Goal: Transaction & Acquisition: Download file/media

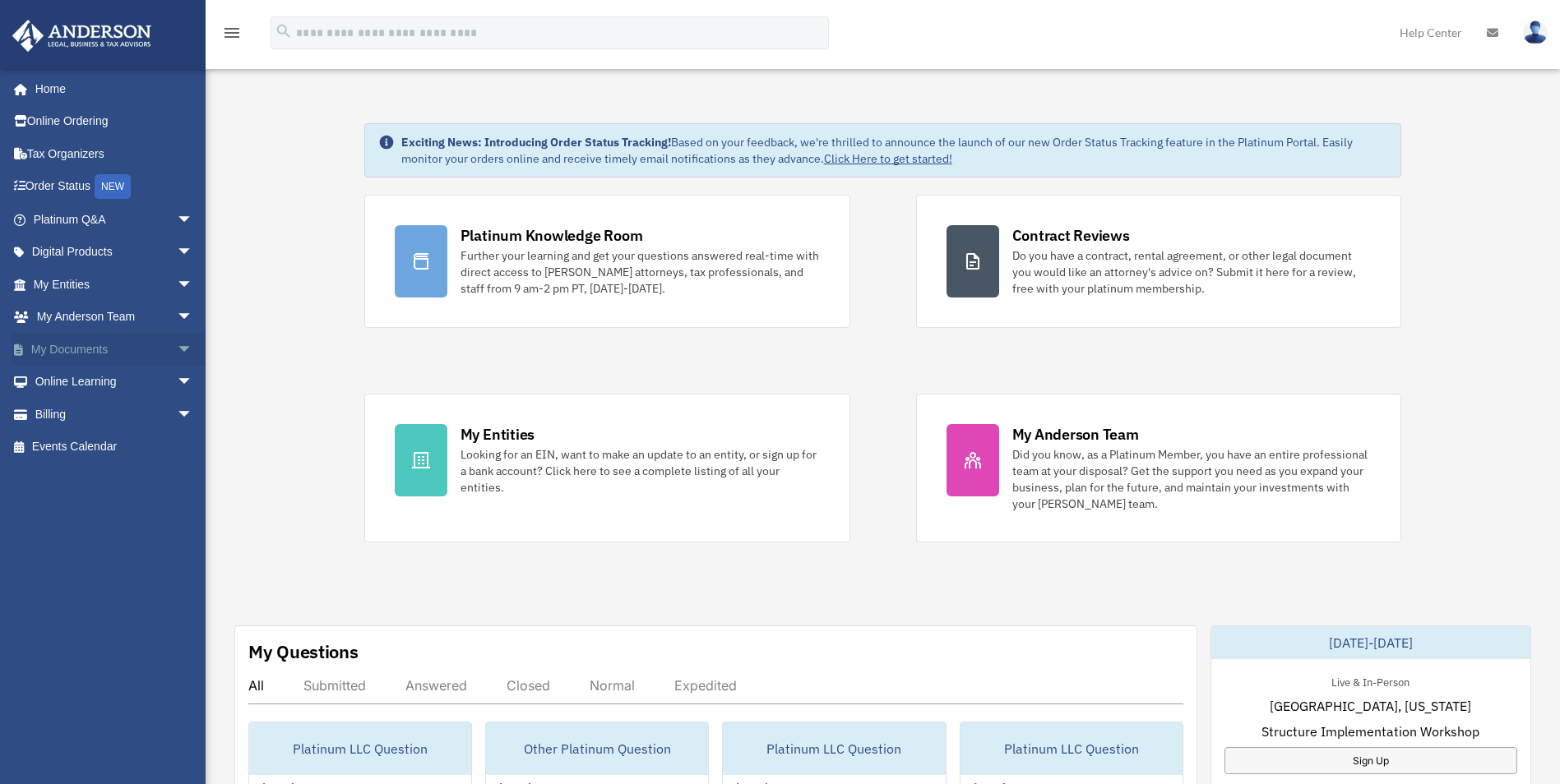
click at [91, 356] on link "My Documents arrow_drop_down" at bounding box center [114, 349] width 206 height 33
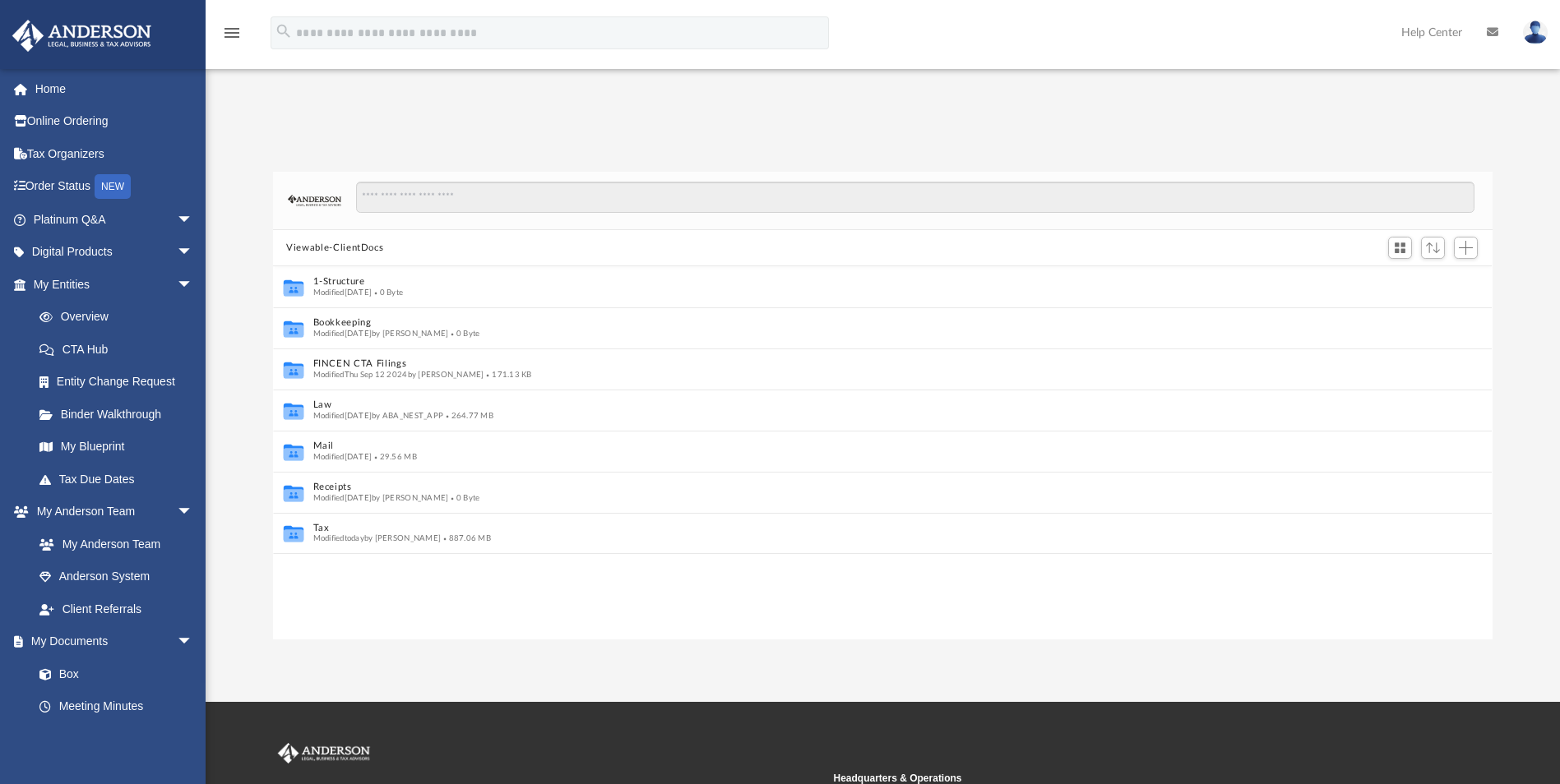
scroll to position [13, 13]
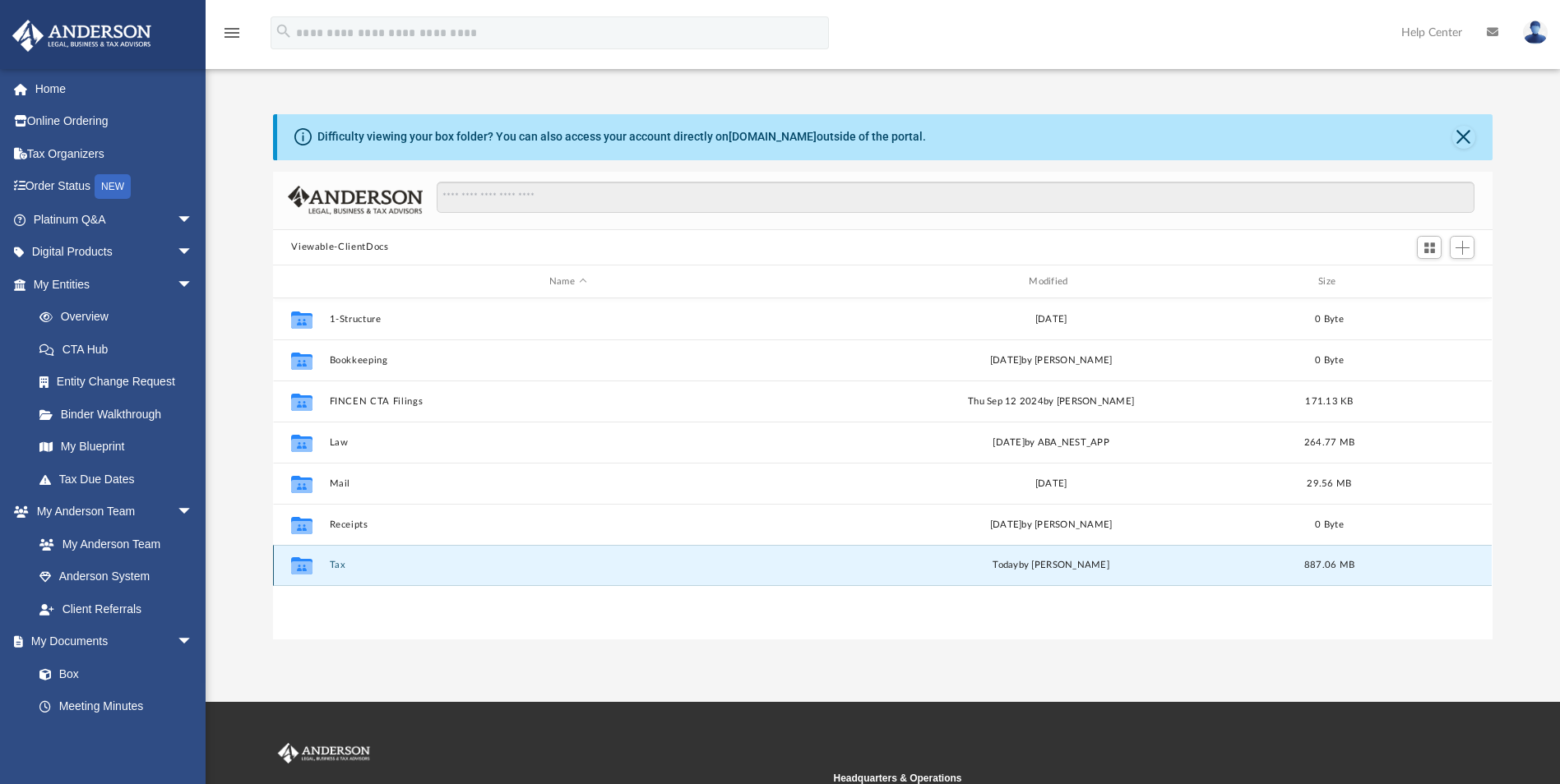
click at [339, 568] on button "Tax" at bounding box center [567, 566] width 476 height 10
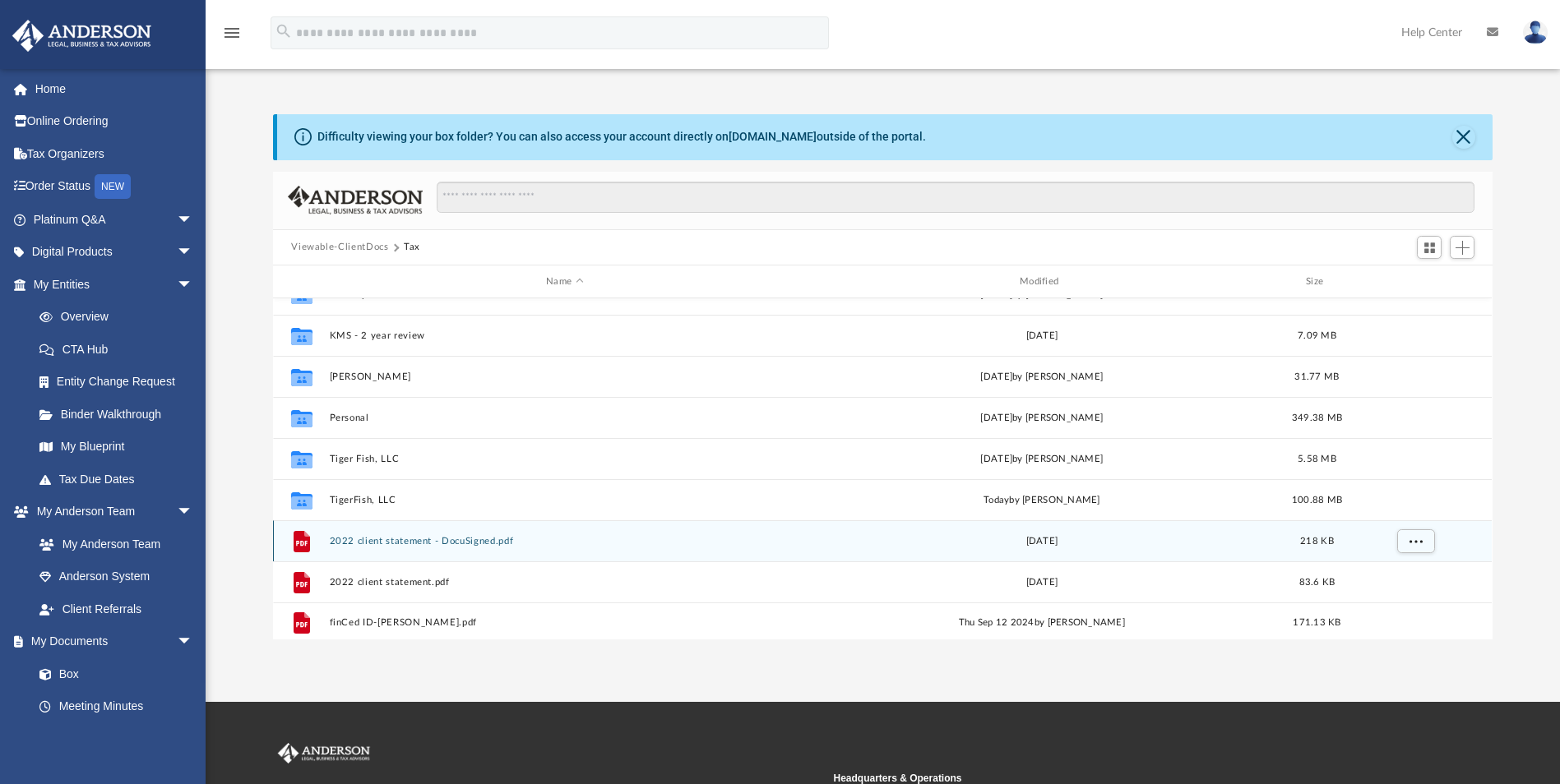
scroll to position [235, 0]
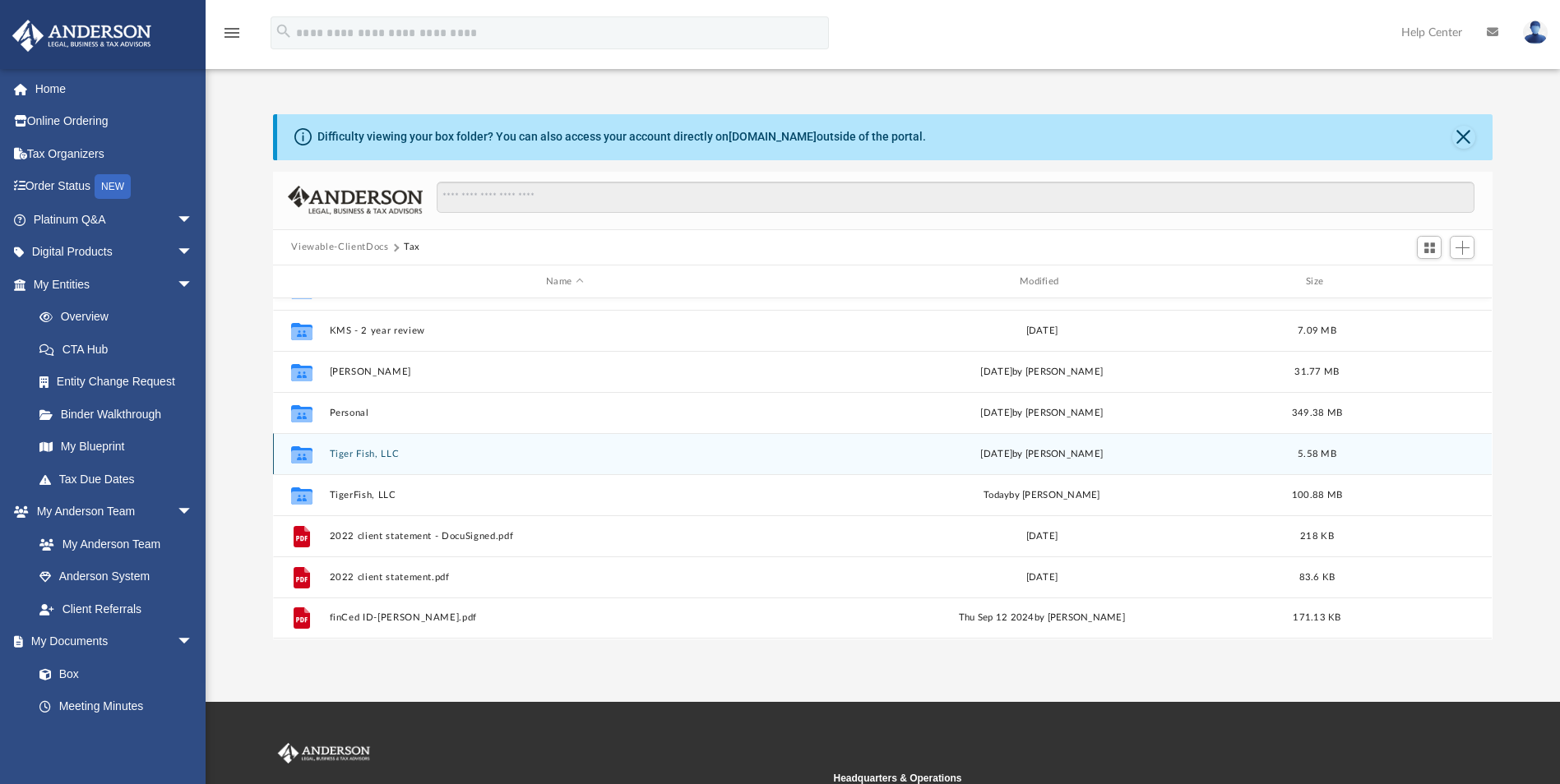
click at [374, 453] on button "Tiger Fish, LLC" at bounding box center [564, 454] width 470 height 10
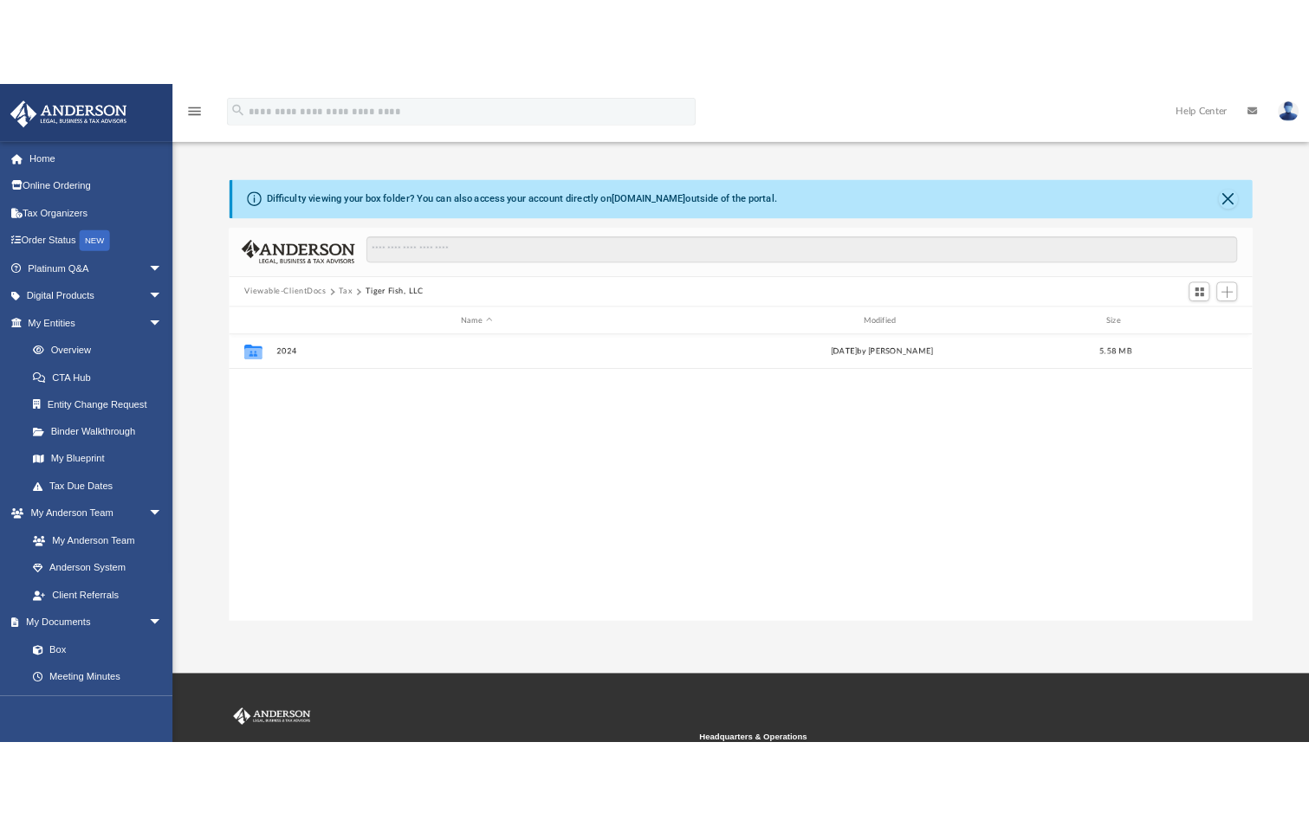
scroll to position [0, 0]
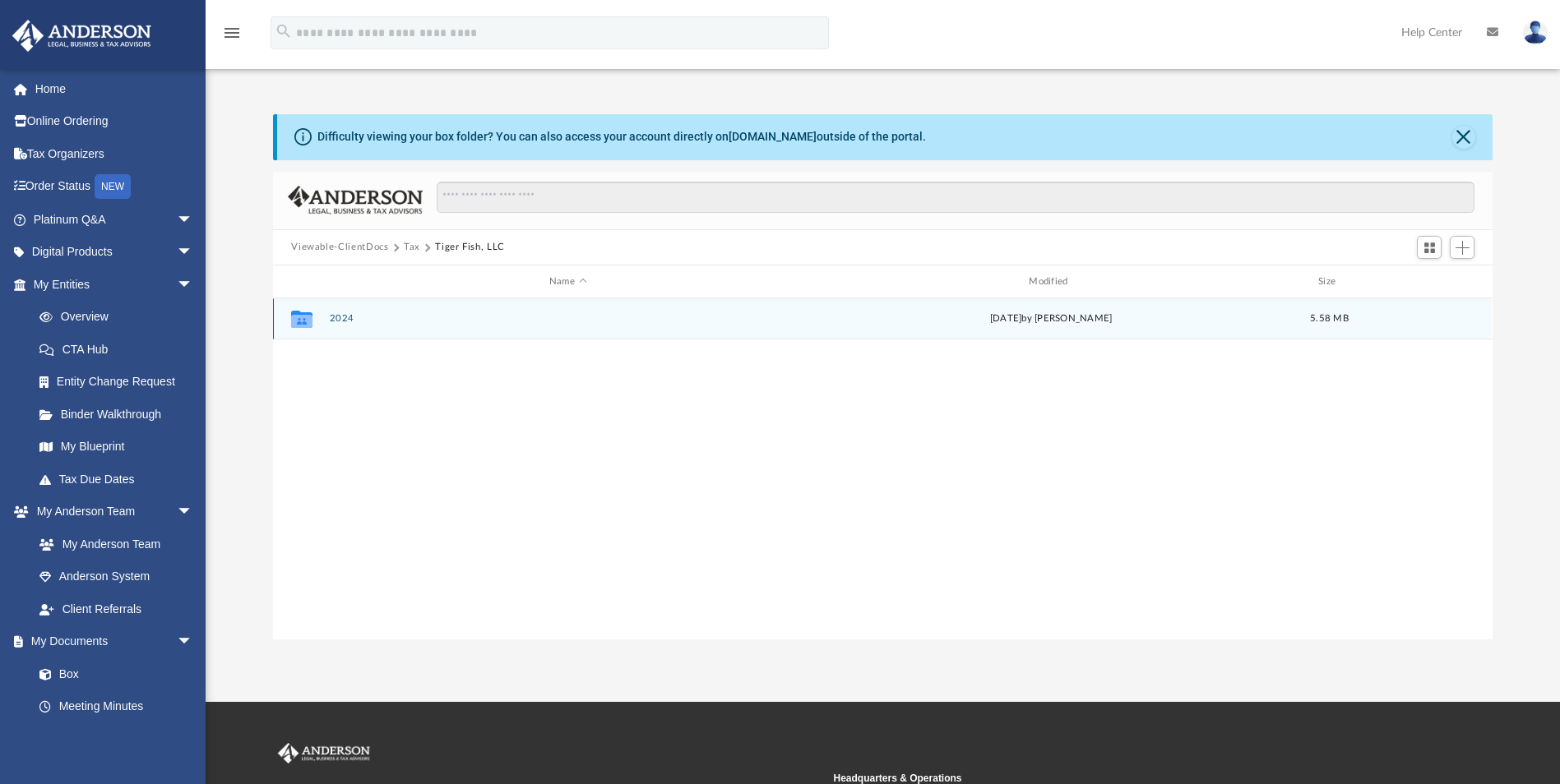
click at [340, 320] on button "2024" at bounding box center [567, 319] width 476 height 10
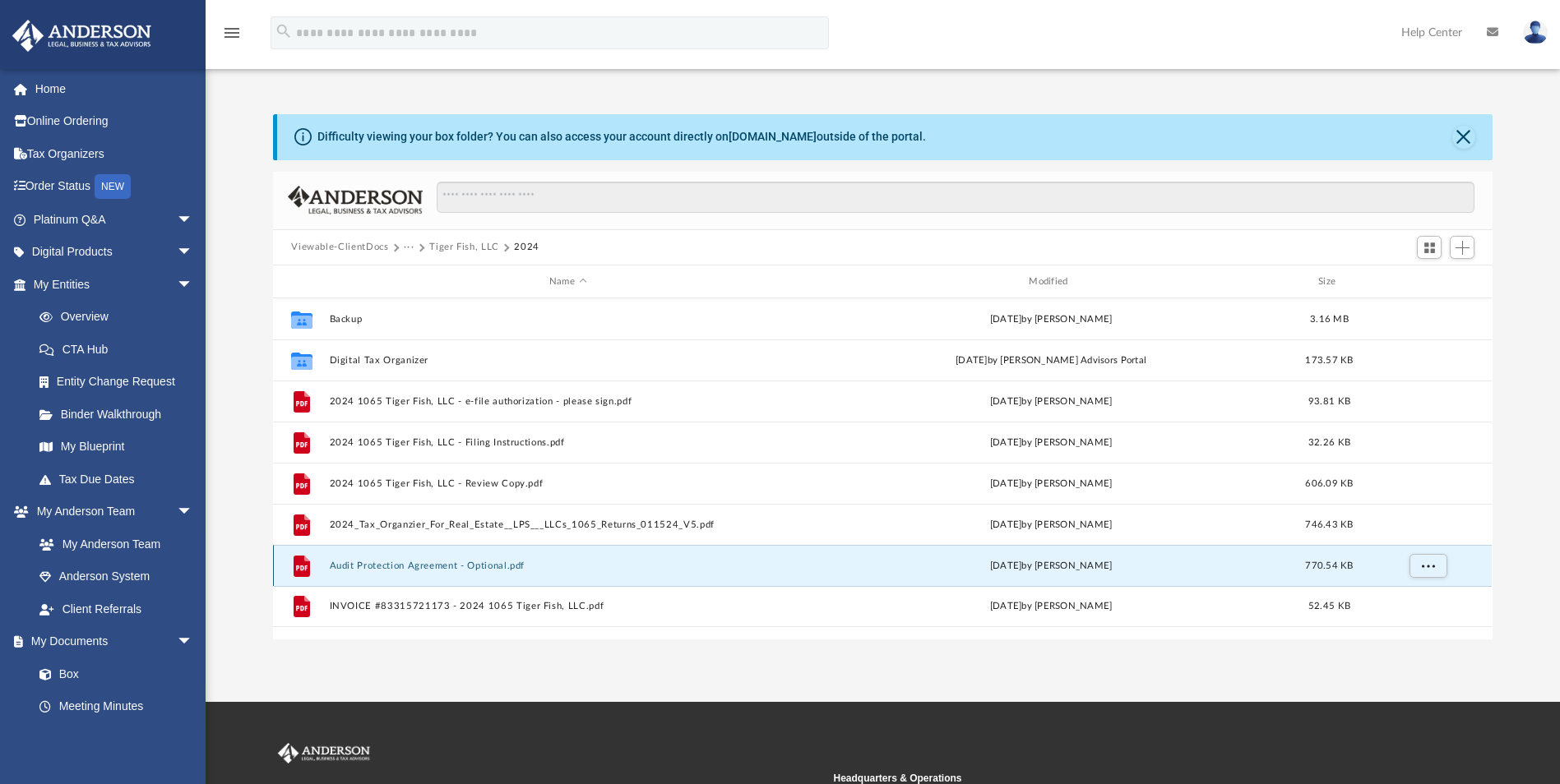
click at [434, 565] on button "Audit Protection Agreement - Optional.pdf" at bounding box center [567, 566] width 476 height 10
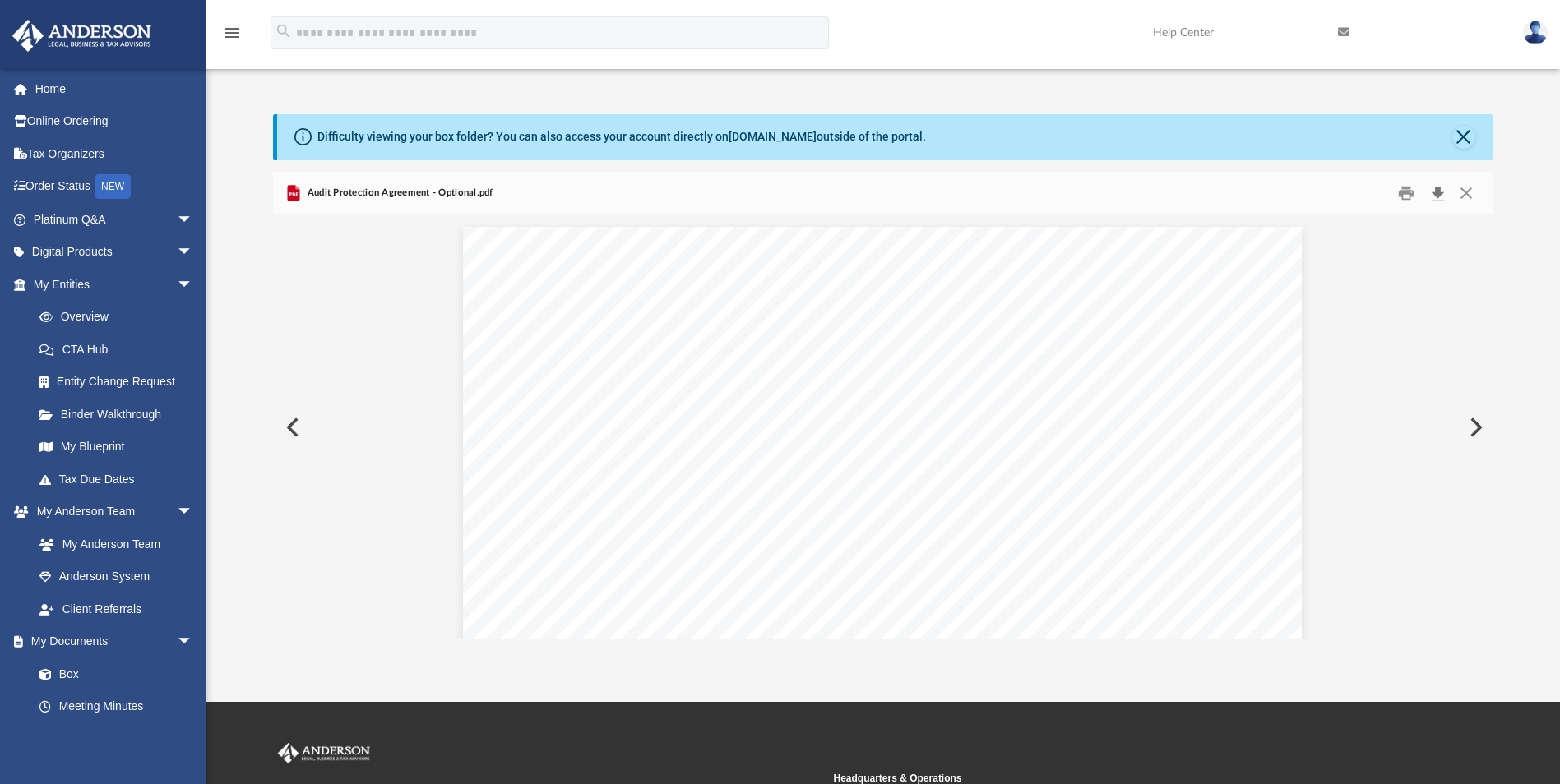
click at [1440, 188] on button "Download" at bounding box center [1437, 193] width 29 height 26
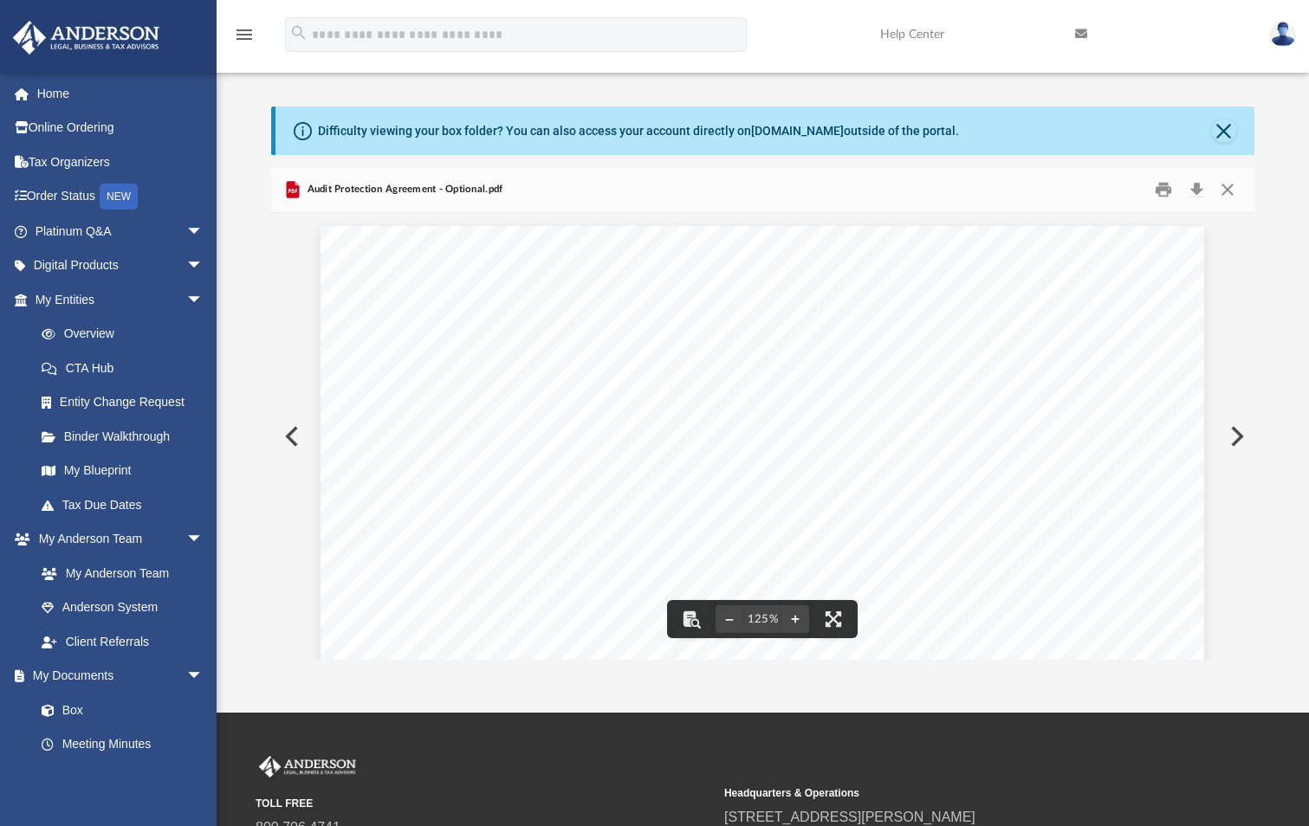
scroll to position [381, 970]
